Goal: Task Accomplishment & Management: Use online tool/utility

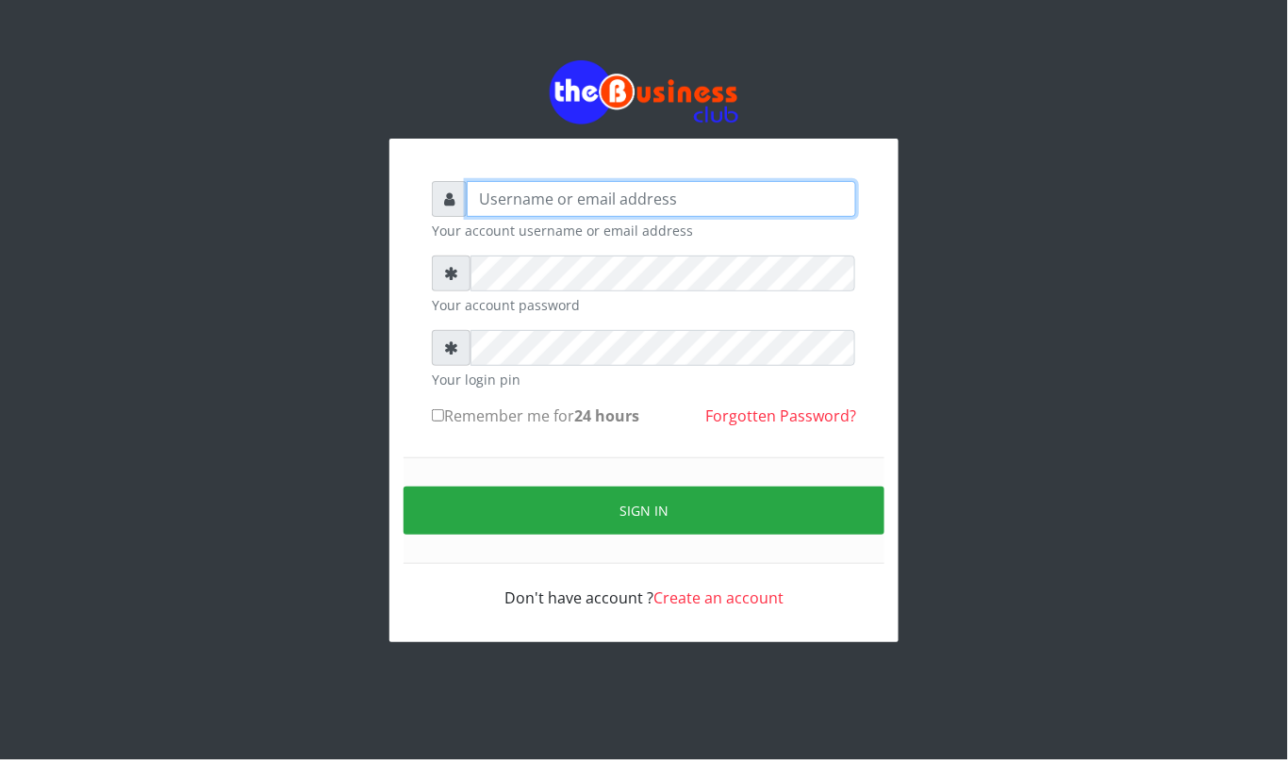
click at [730, 186] on input "text" at bounding box center [662, 199] width 390 height 36
type input "kennyclassy"
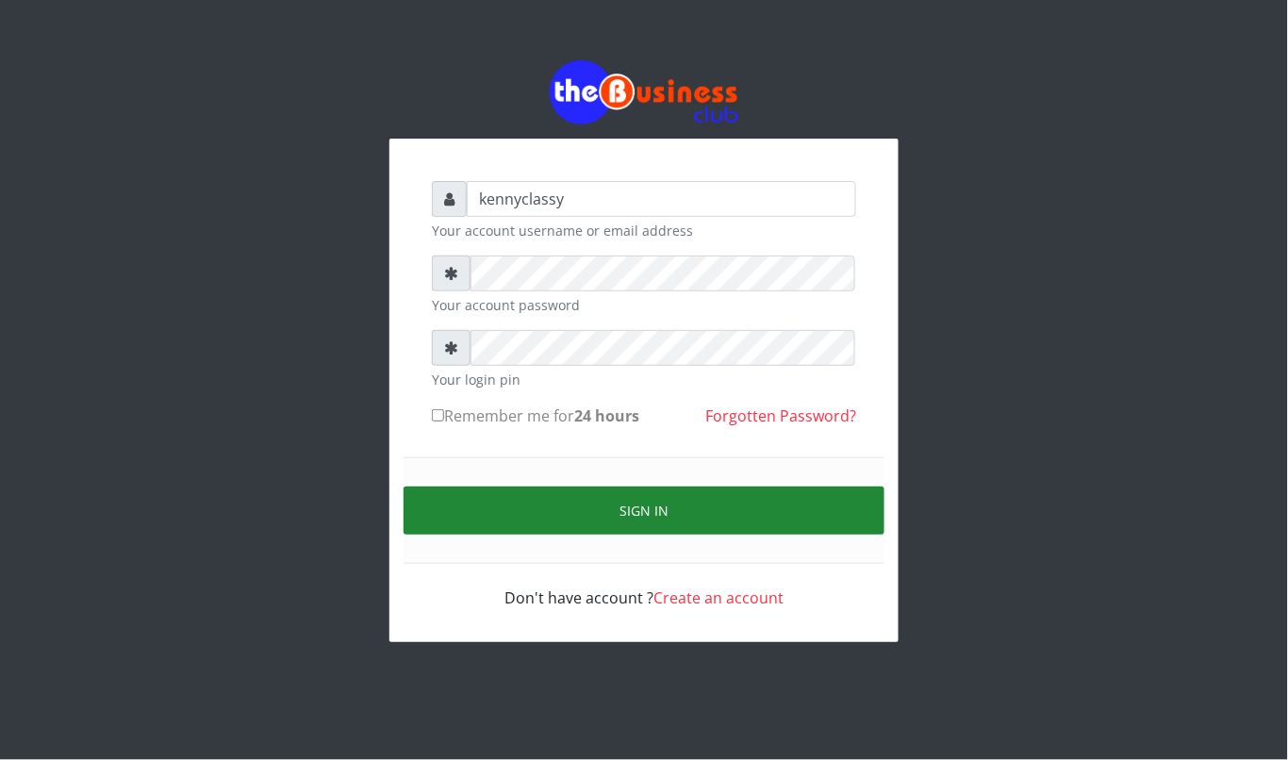
click at [583, 504] on button "Sign in" at bounding box center [644, 511] width 481 height 48
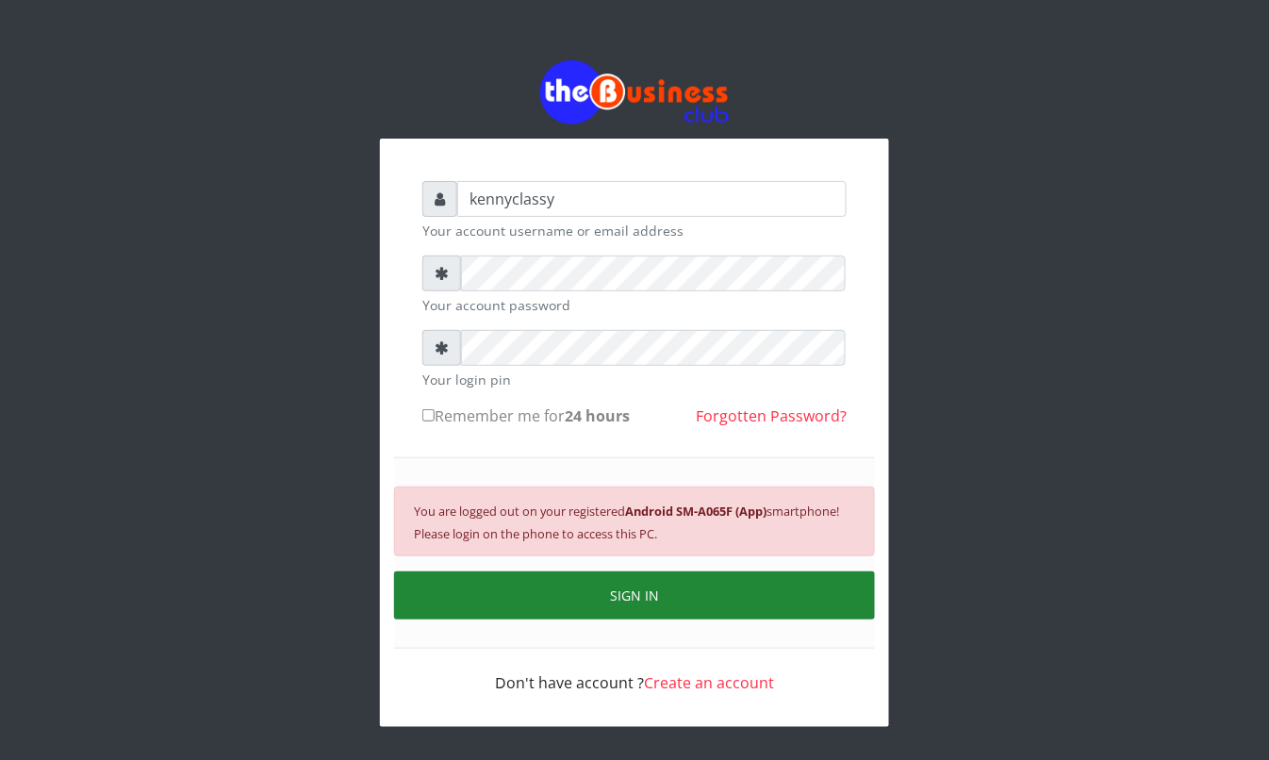
click at [623, 613] on button "SIGN IN" at bounding box center [634, 596] width 481 height 48
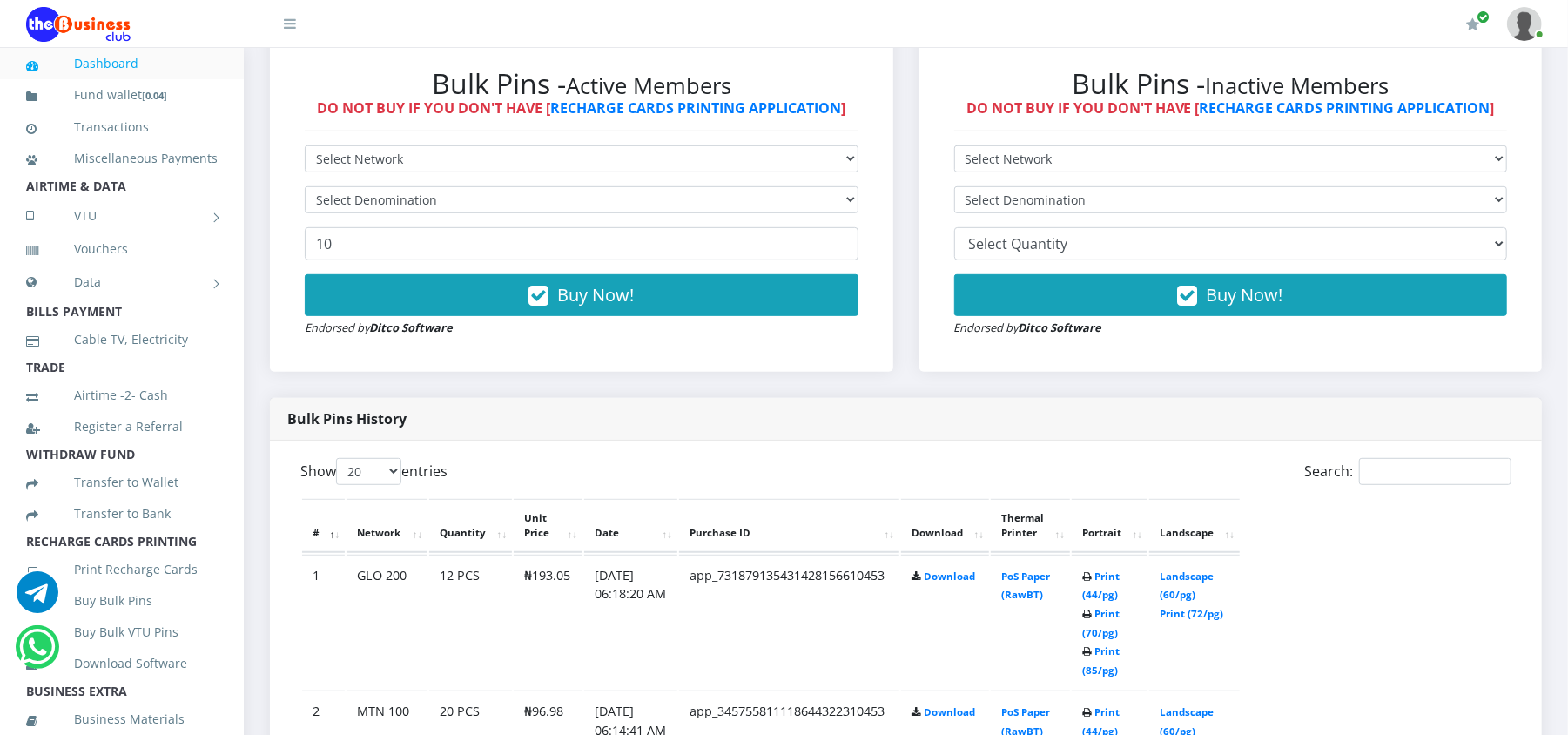
scroll to position [558, 0]
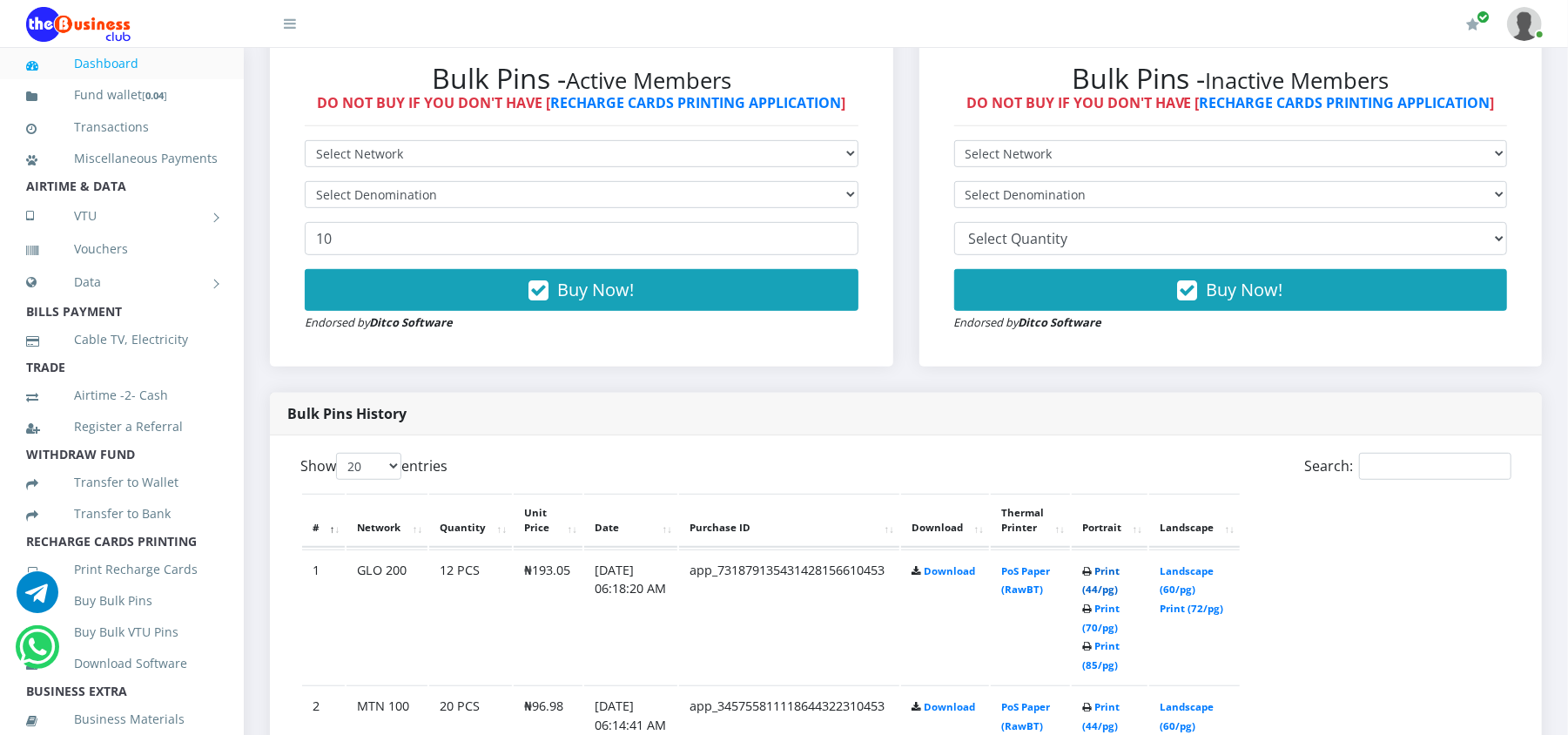
click at [1090, 570] on link "Print (44/pg)" at bounding box center [1100, 580] width 38 height 32
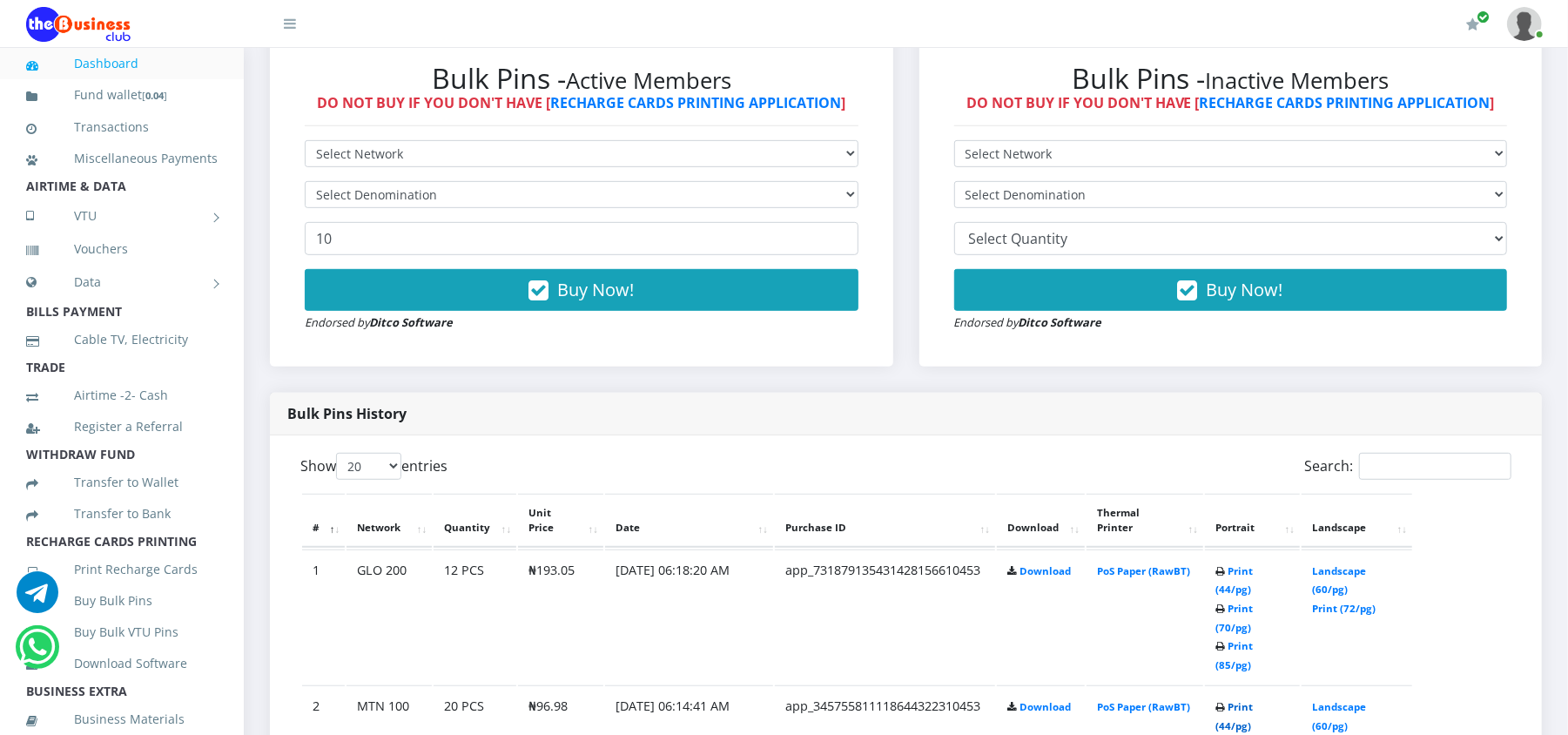
click at [1236, 700] on link "Print (44/pg)" at bounding box center [1234, 716] width 38 height 32
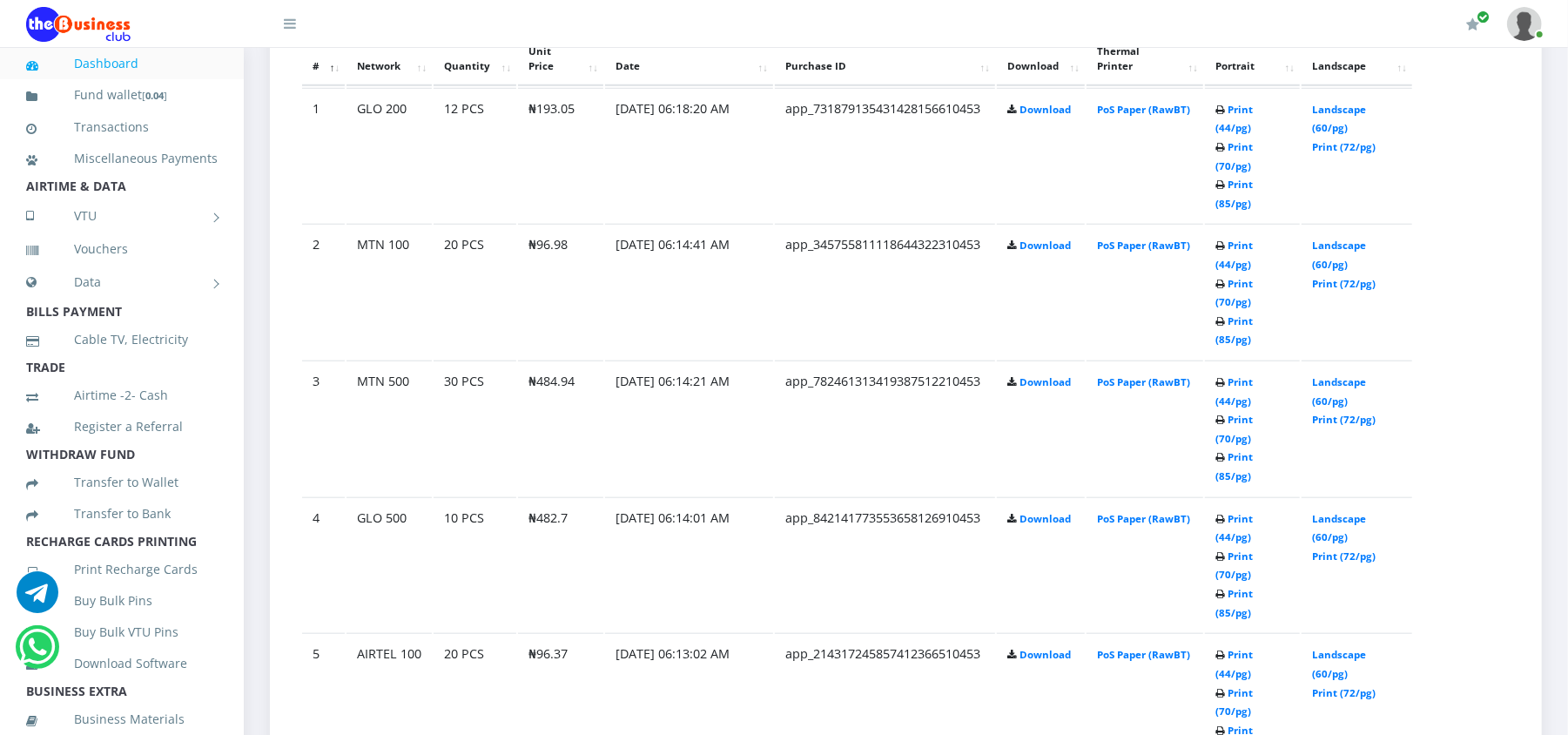
scroll to position [1021, 0]
click at [1236, 373] on link "Print (44/pg)" at bounding box center [1234, 389] width 38 height 32
click at [1239, 510] on link "Print (44/pg)" at bounding box center [1234, 525] width 38 height 32
click at [1037, 356] on td "Download" at bounding box center [1040, 289] width 88 height 135
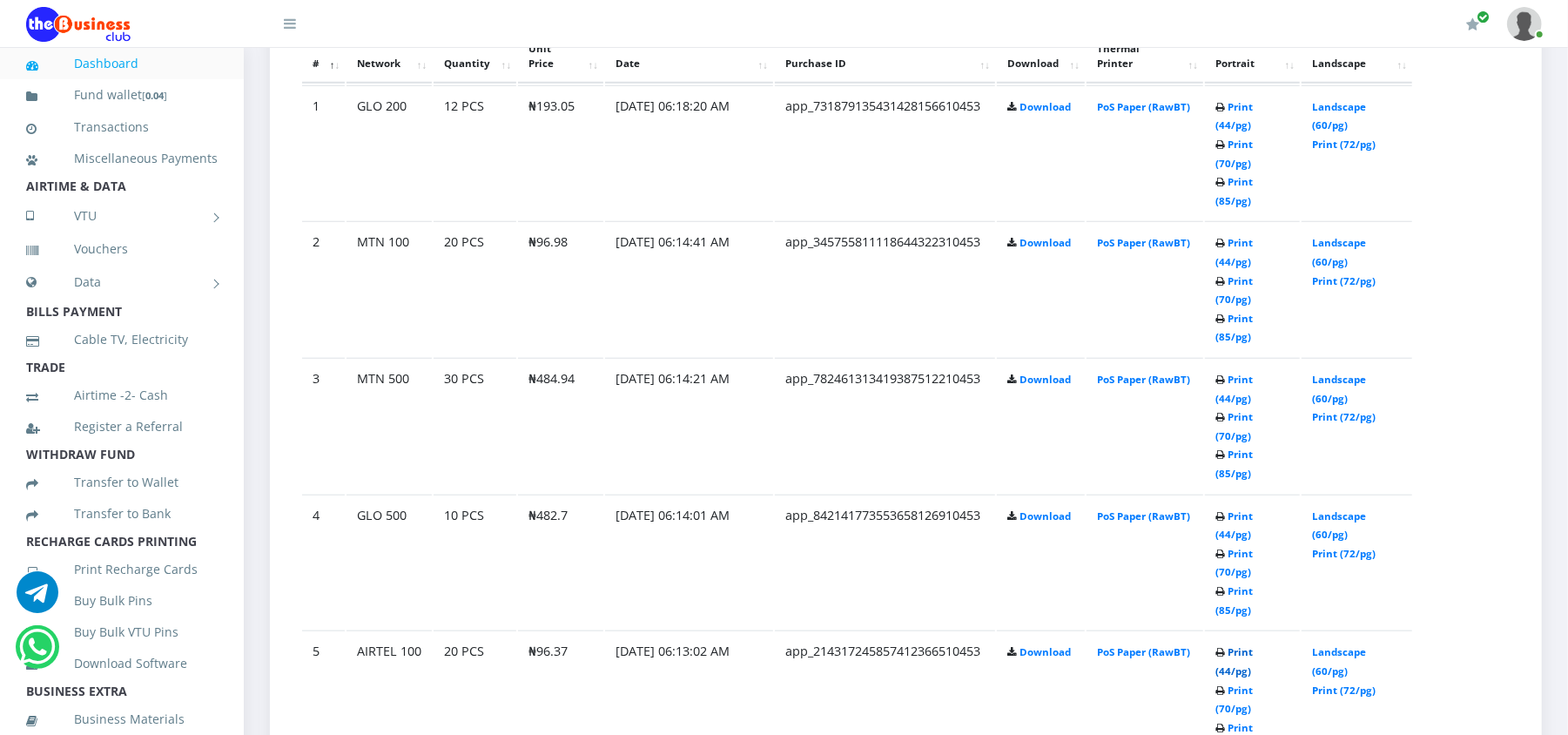
click at [1250, 645] on link "Print (44/pg)" at bounding box center [1234, 661] width 38 height 32
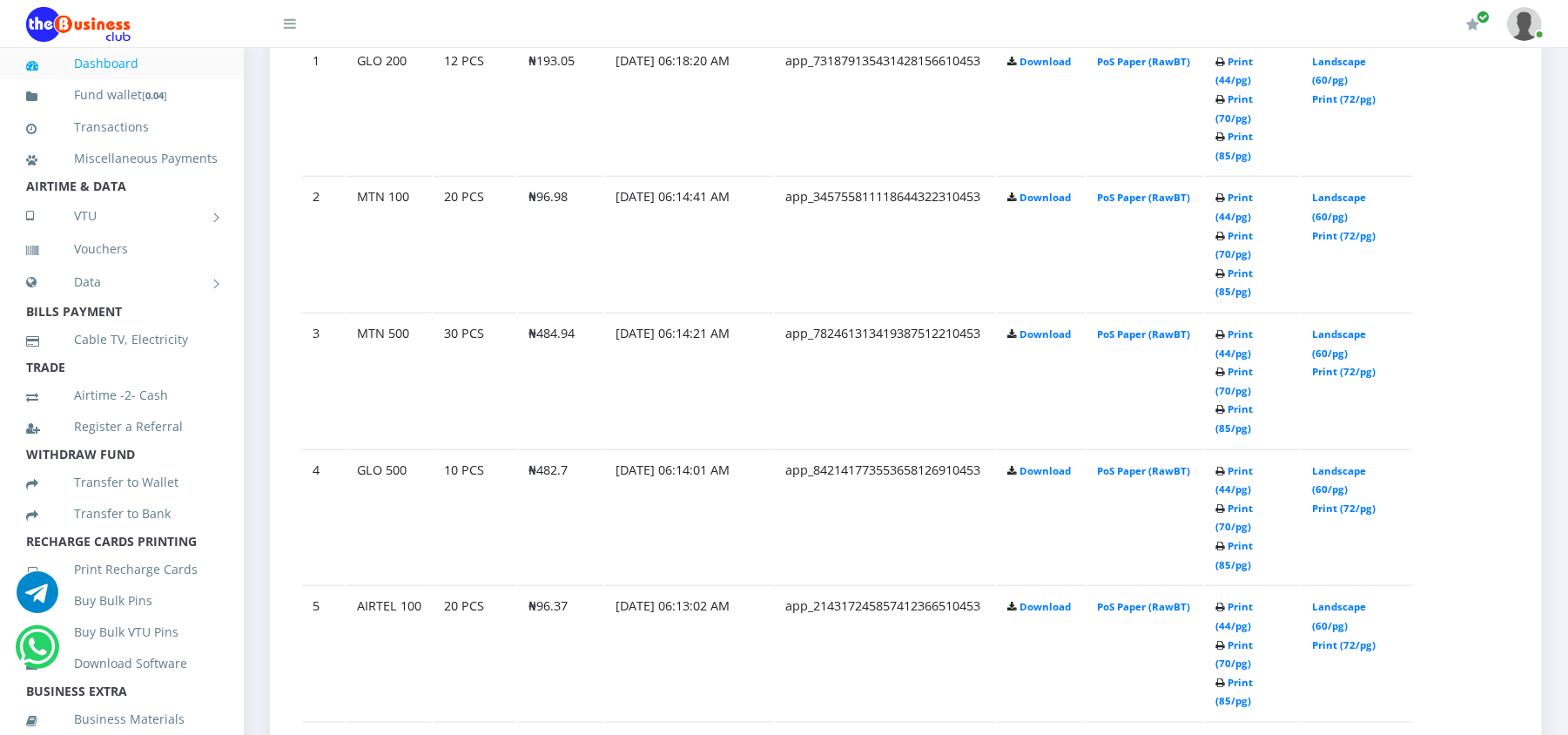
scroll to position [1067, 0]
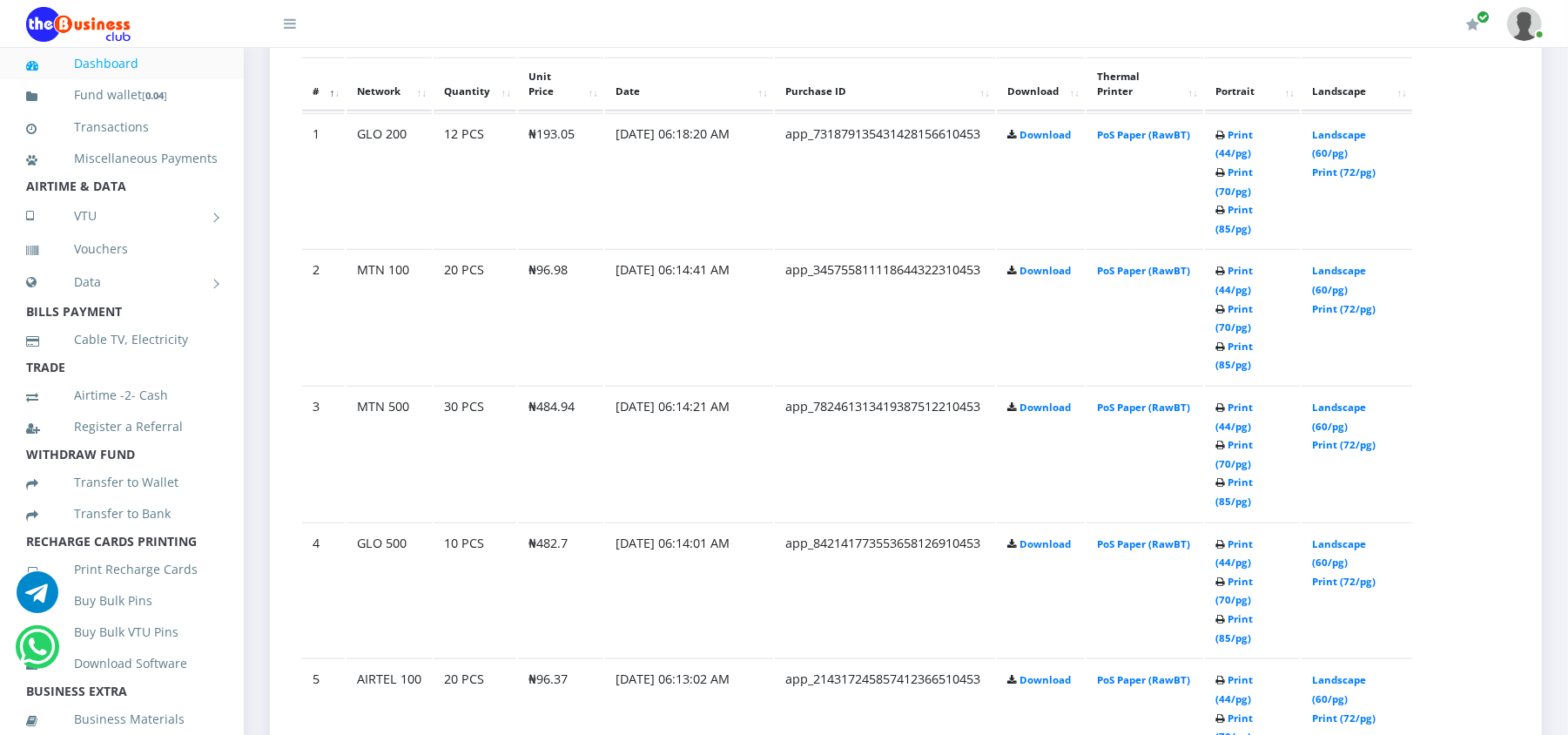
scroll to position [1067, 0]
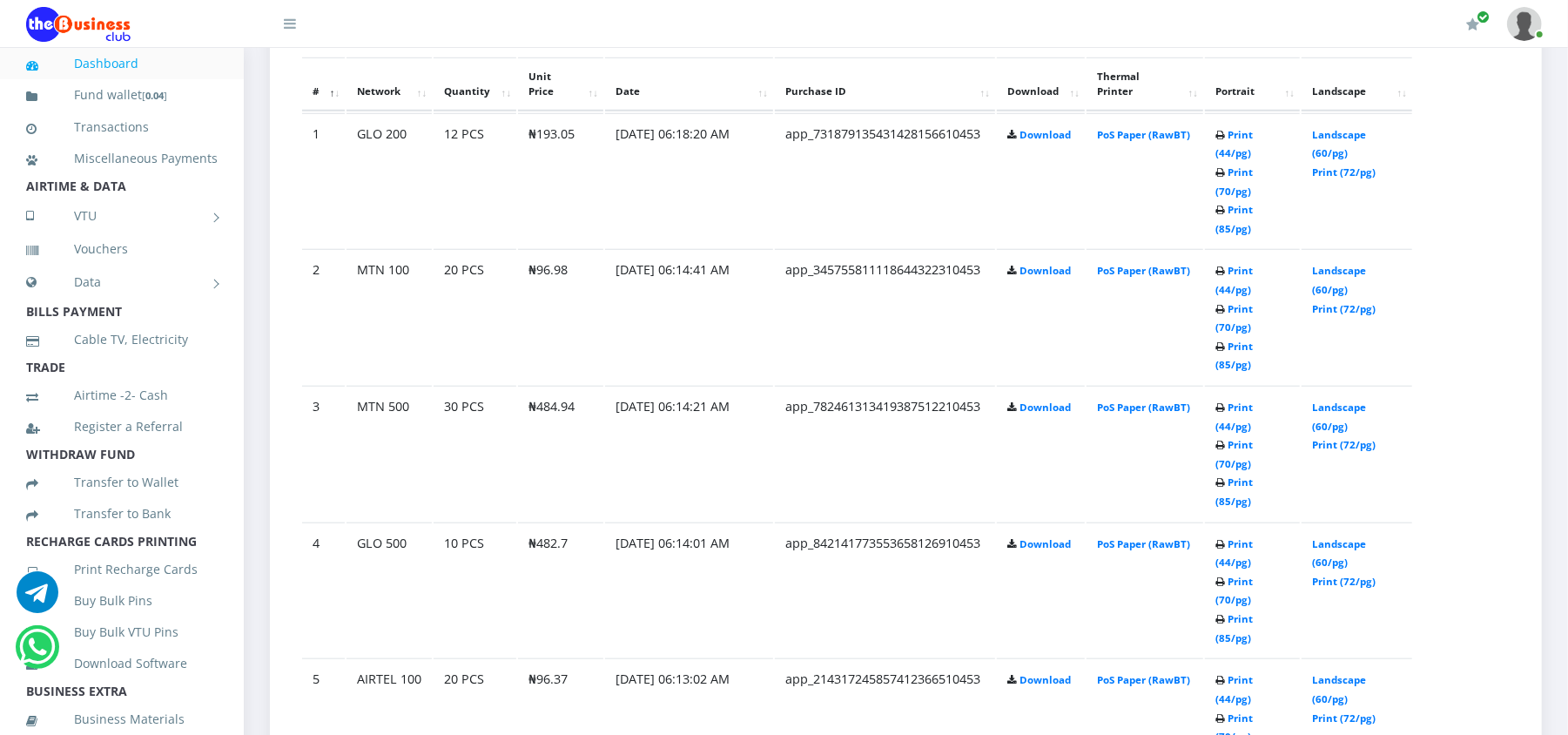
scroll to position [1067, 0]
